Goal: Task Accomplishment & Management: Manage account settings

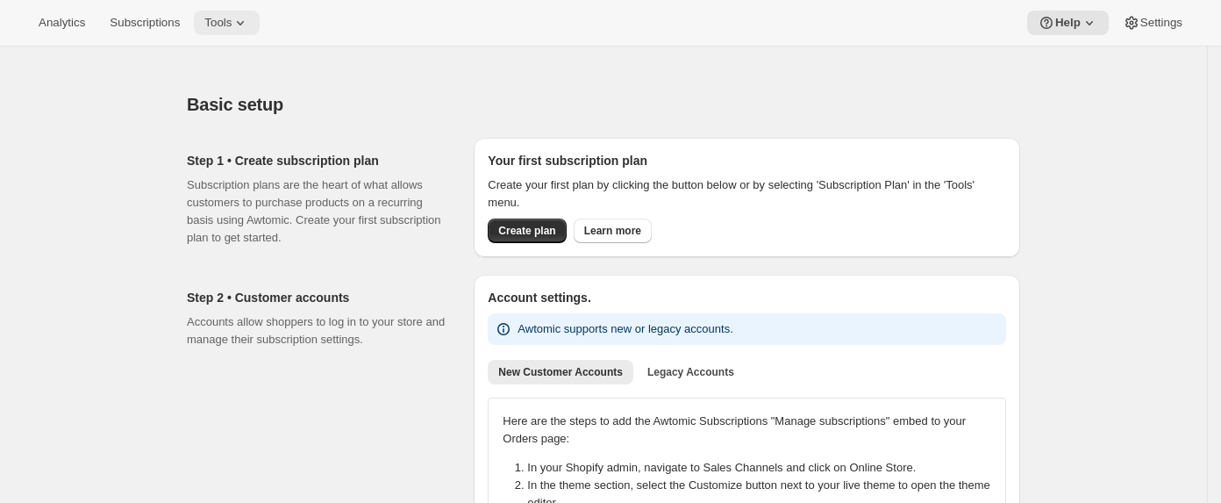
click at [232, 18] on icon at bounding box center [241, 23] width 18 height 18
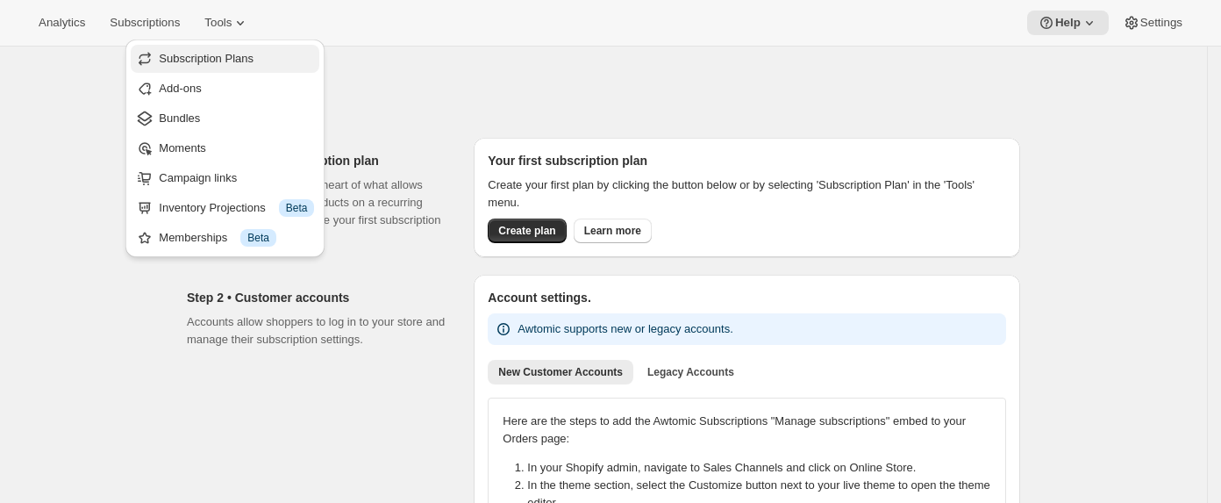
click at [247, 55] on span "Subscription Plans" at bounding box center [206, 58] width 95 height 13
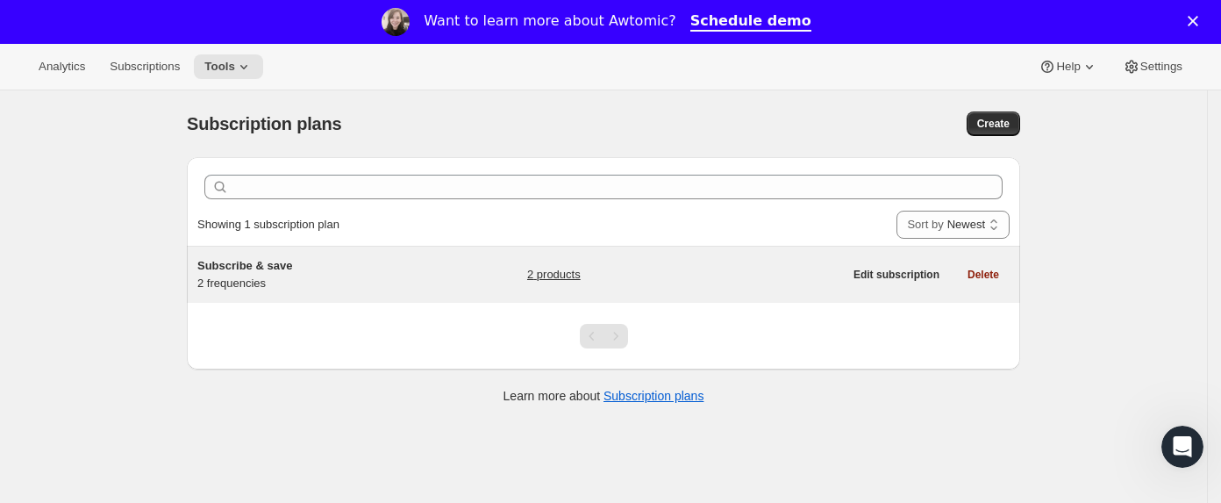
click at [557, 272] on link "2 products" at bounding box center [554, 275] width 54 height 18
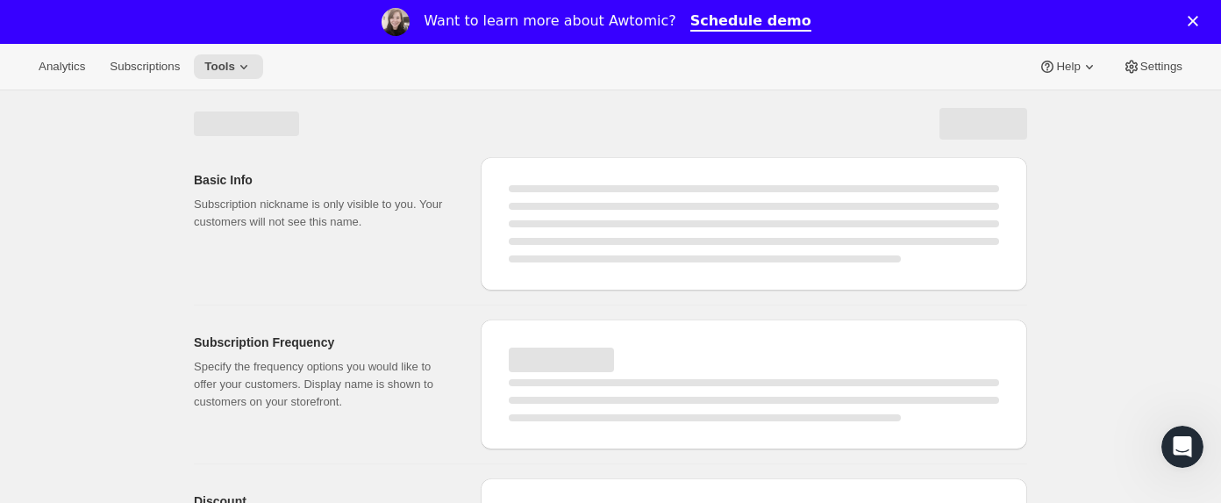
select select "WEEK"
select select "MONTH"
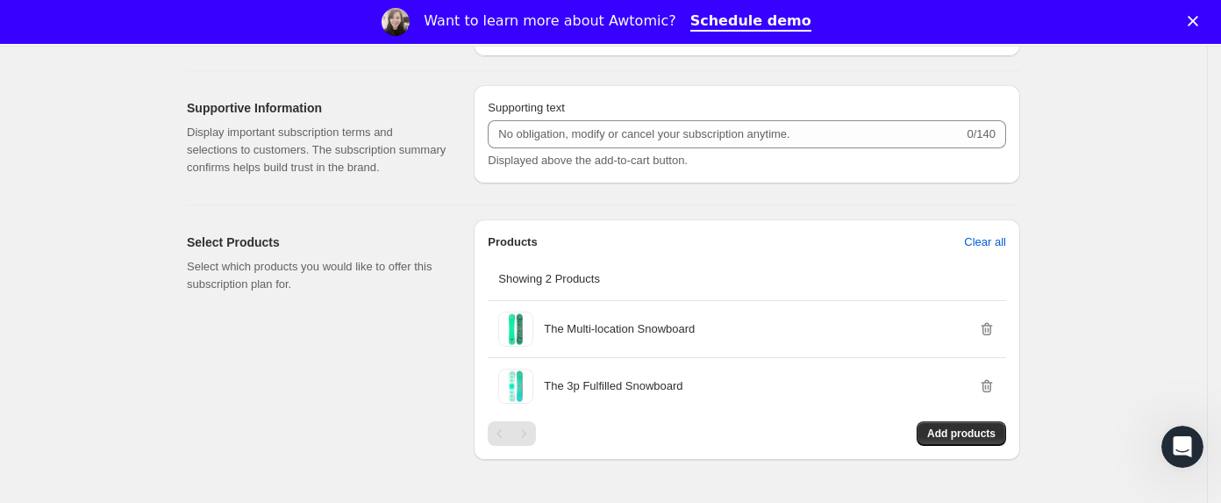
scroll to position [1052, 0]
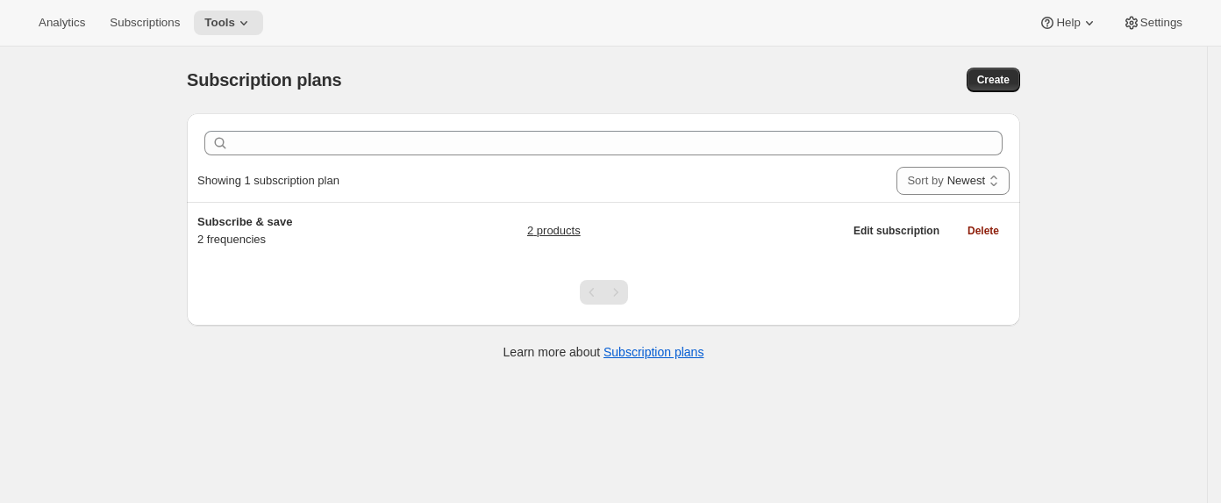
click at [554, 64] on div "Subscription plans. This page is ready Subscription plans Create" at bounding box center [604, 80] width 834 height 67
